Goal: Find specific page/section: Find specific page/section

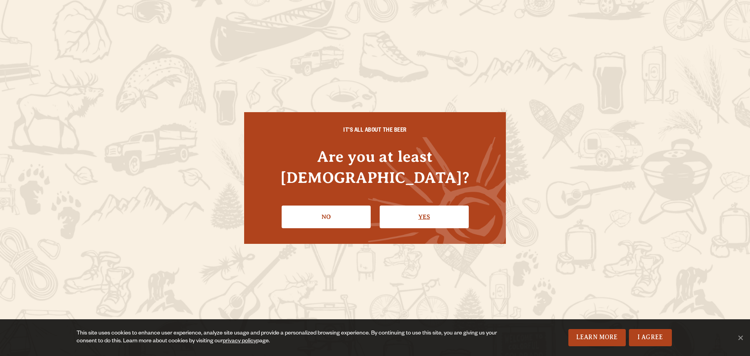
click at [404, 208] on link "Yes" at bounding box center [424, 217] width 89 height 23
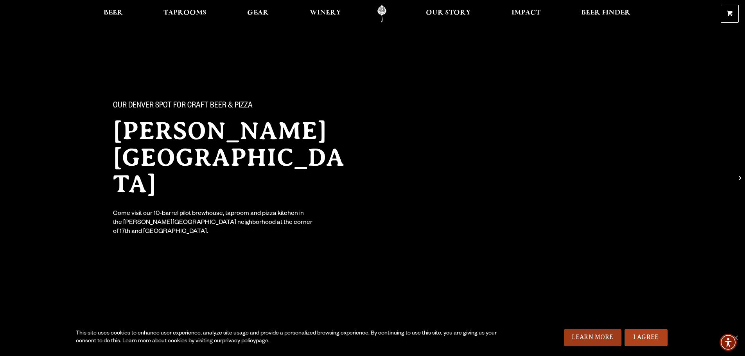
click at [603, 335] on link "Learn More" at bounding box center [592, 337] width 57 height 17
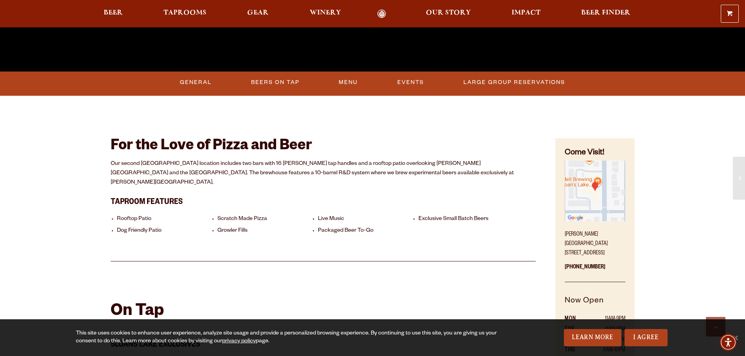
scroll to position [352, 0]
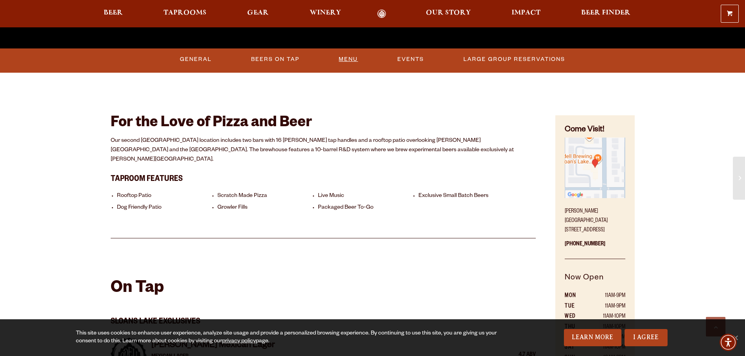
click at [345, 59] on link "Menu" at bounding box center [347, 59] width 25 height 18
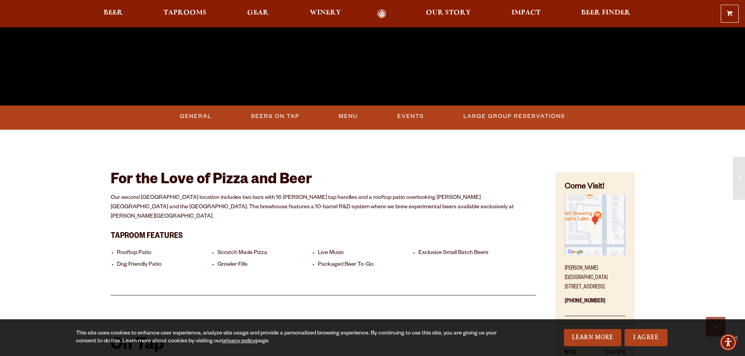
scroll to position [274, 0]
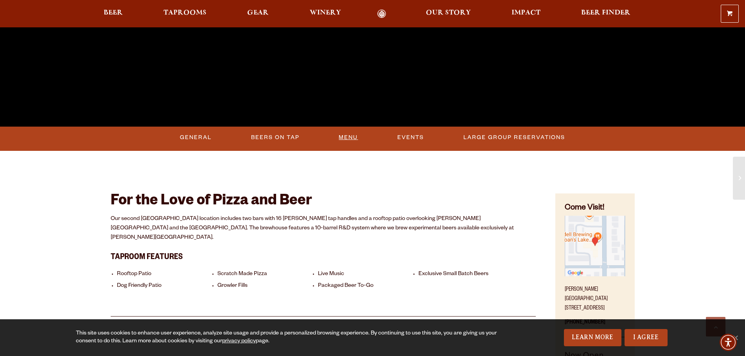
click at [347, 138] on link "Menu" at bounding box center [347, 138] width 25 height 18
